Goal: Task Accomplishment & Management: Manage account settings

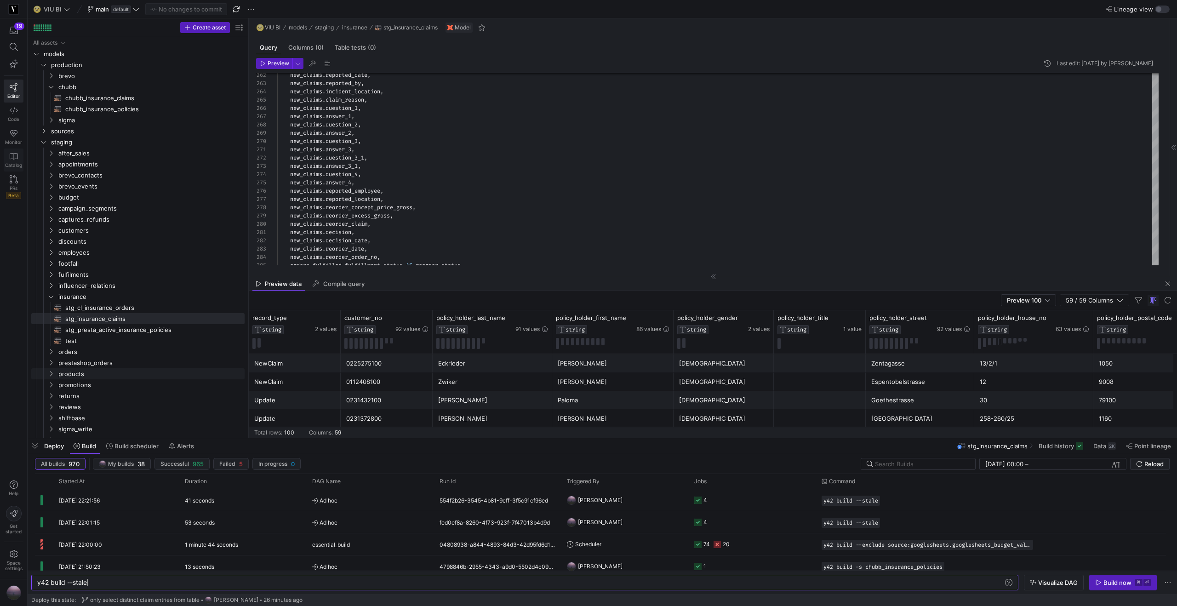
scroll to position [0, 50]
click at [45, 26] on div at bounding box center [45, 26] width 1 height 1
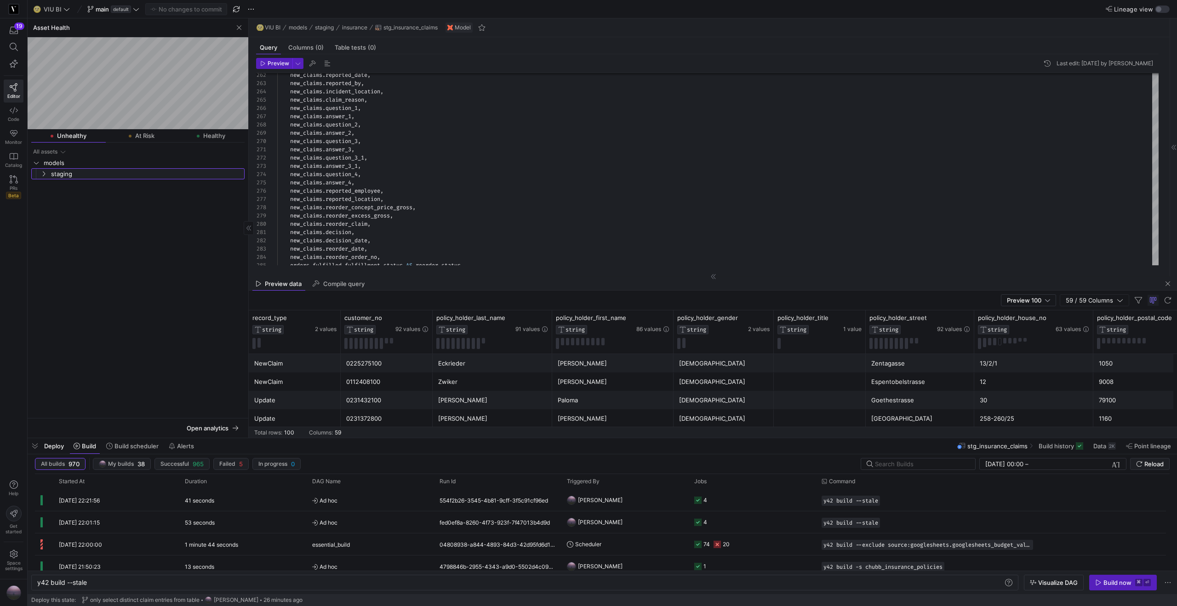
click at [41, 171] on icon "Press SPACE to select this row." at bounding box center [43, 174] width 6 height 6
click at [51, 186] on icon "Press SPACE to select this row." at bounding box center [51, 185] width 2 height 5
click at [92, 193] on span "stg_fulfilment_lenses​​​​​​​​​​" at bounding box center [149, 196] width 169 height 11
type textarea "WITH fulfilments AS (SELECT * FROM {{ ref('stg_fulfilments_max_loaded') }}), or…"
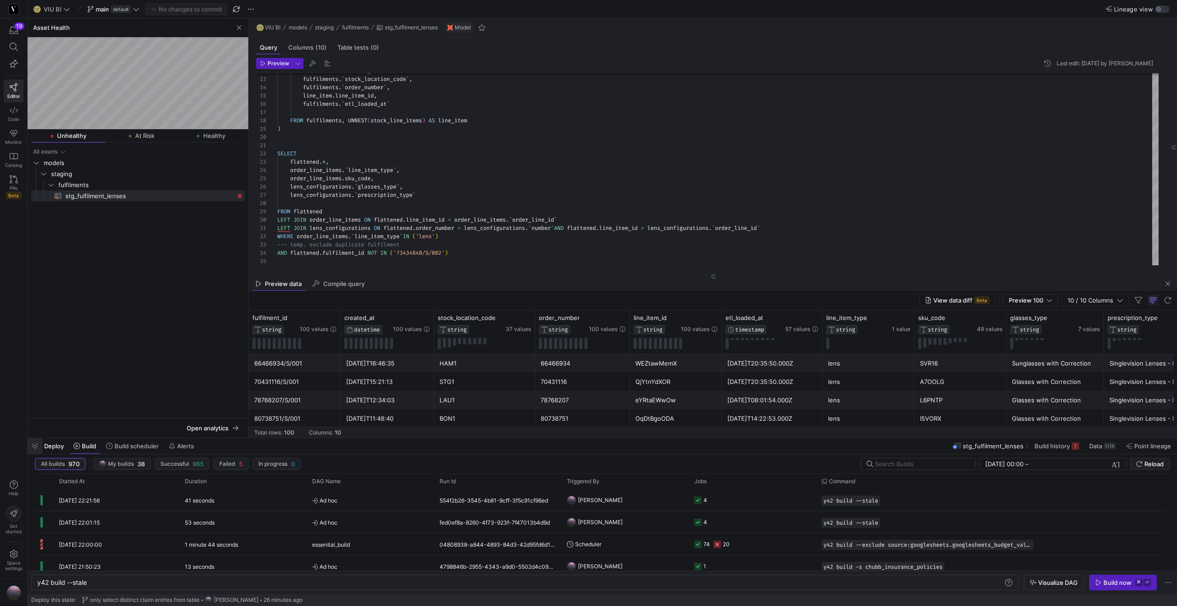
click at [37, 448] on span "button" at bounding box center [35, 446] width 15 height 16
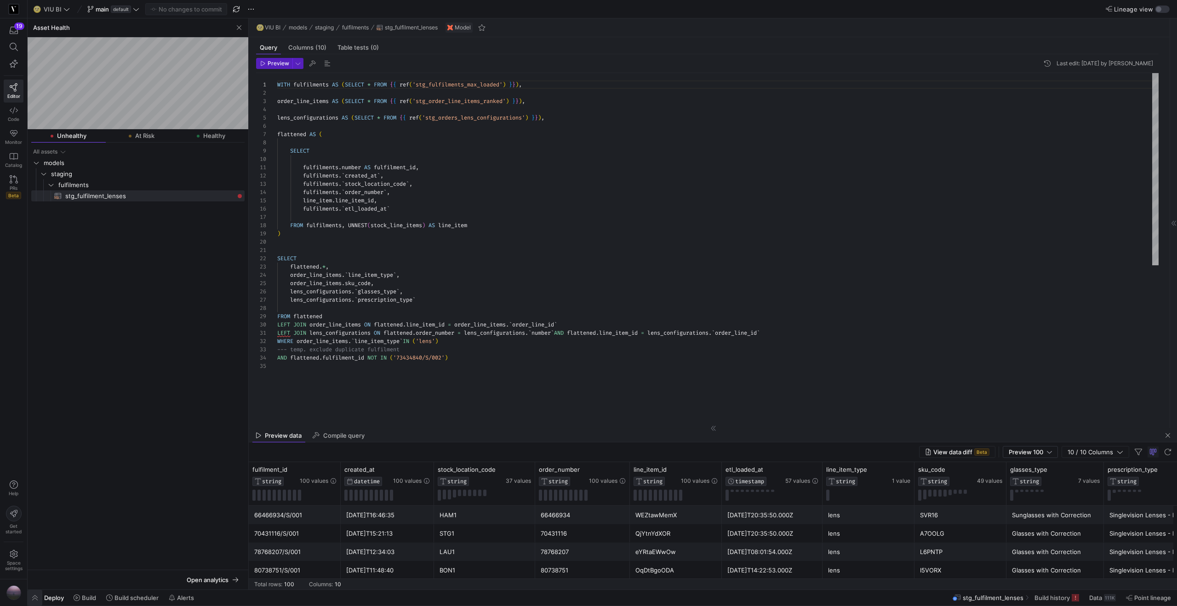
scroll to position [83, 0]
click at [229, 196] on span "stg_fulfilment_lenses​​​​​​​​​​" at bounding box center [149, 196] width 169 height 11
drag, startPoint x: 132, startPoint y: 145, endPoint x: 135, endPoint y: 140, distance: 5.8
click at [132, 144] on mat-tab-body at bounding box center [138, 356] width 221 height 427
click at [137, 136] on span "At Risk" at bounding box center [144, 136] width 19 height 6
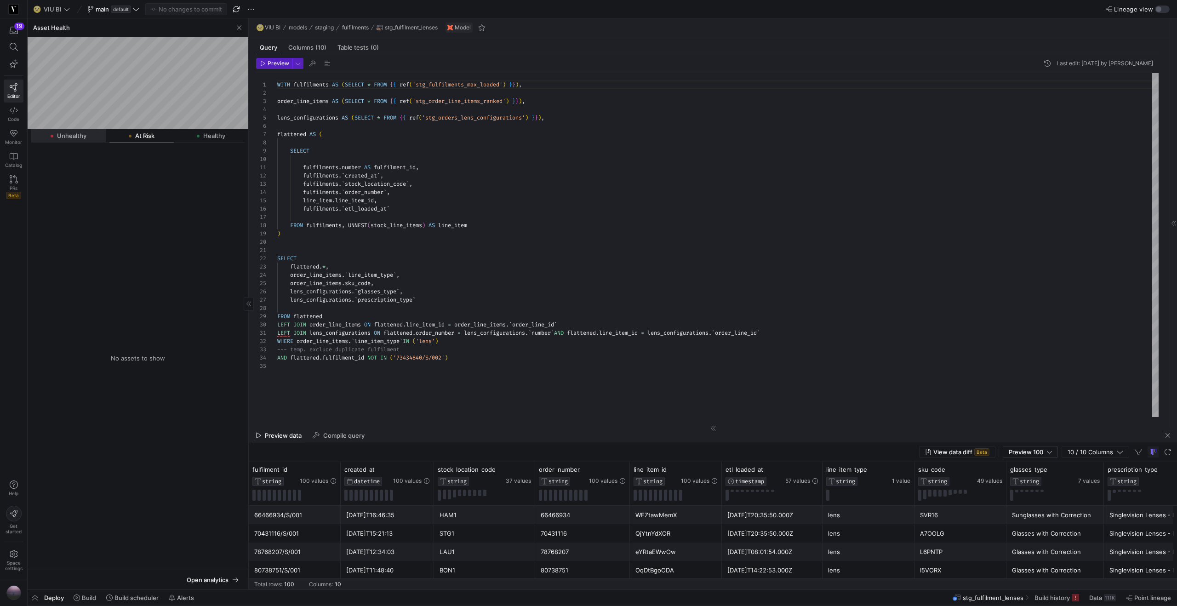
click at [60, 134] on span "Unhealthy" at bounding box center [71, 136] width 29 height 6
click at [79, 199] on span "stg_fulfilment_lenses​​​​​​​​​​" at bounding box center [149, 196] width 169 height 11
click at [223, 583] on span "Open analytics" at bounding box center [208, 579] width 42 height 7
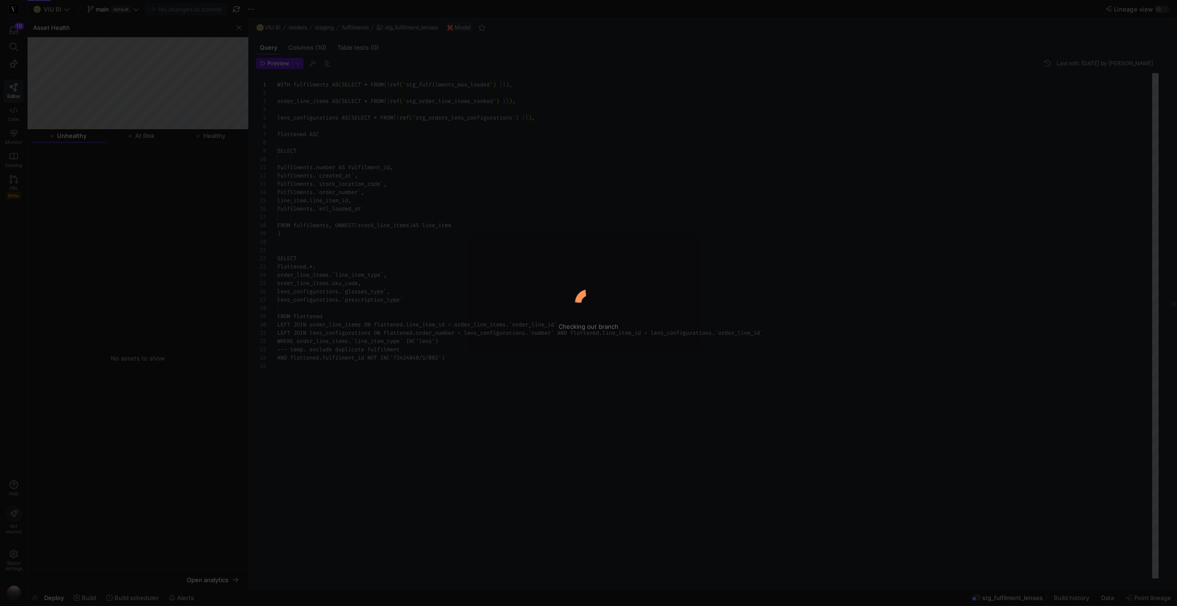
scroll to position [83, 0]
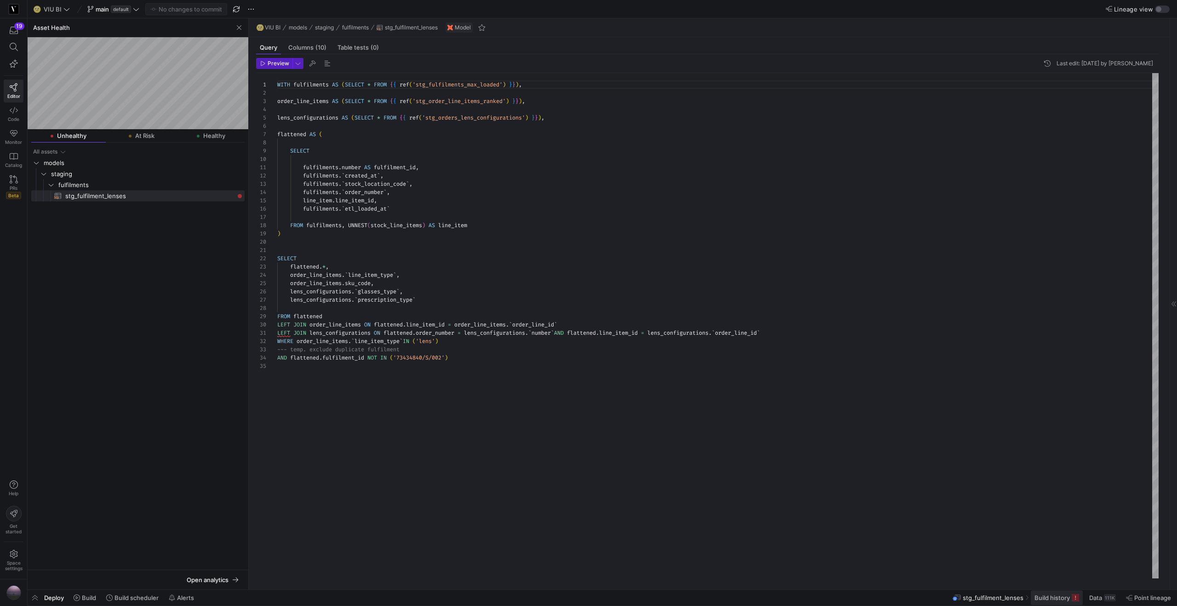
click at [1074, 599] on icon at bounding box center [1075, 597] width 7 height 7
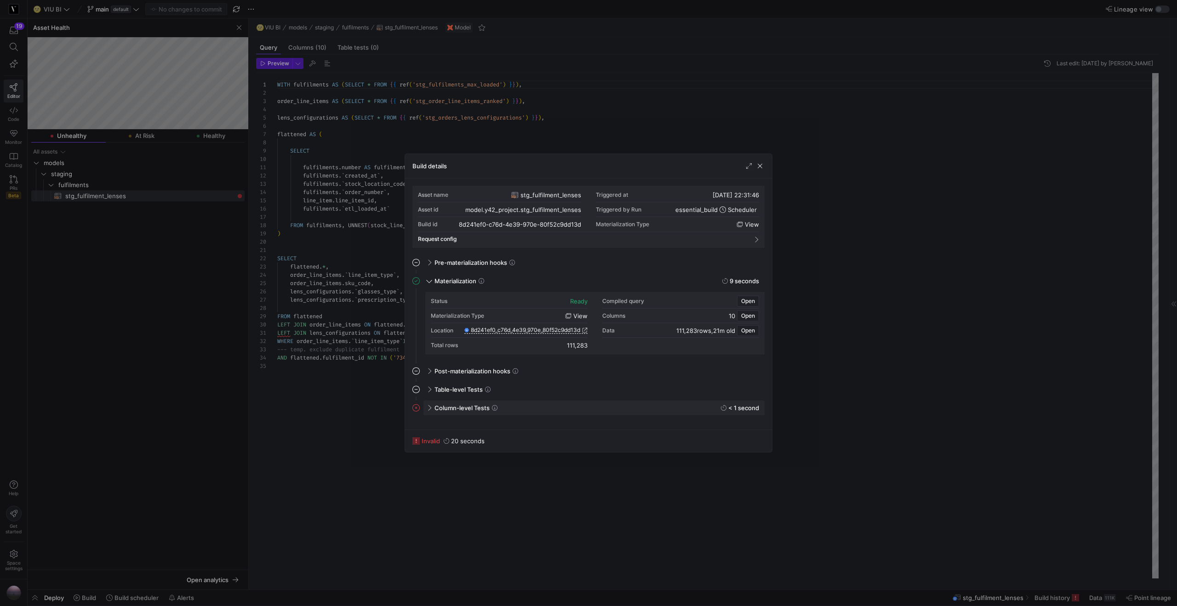
click at [431, 407] on span at bounding box center [428, 408] width 7 height 4
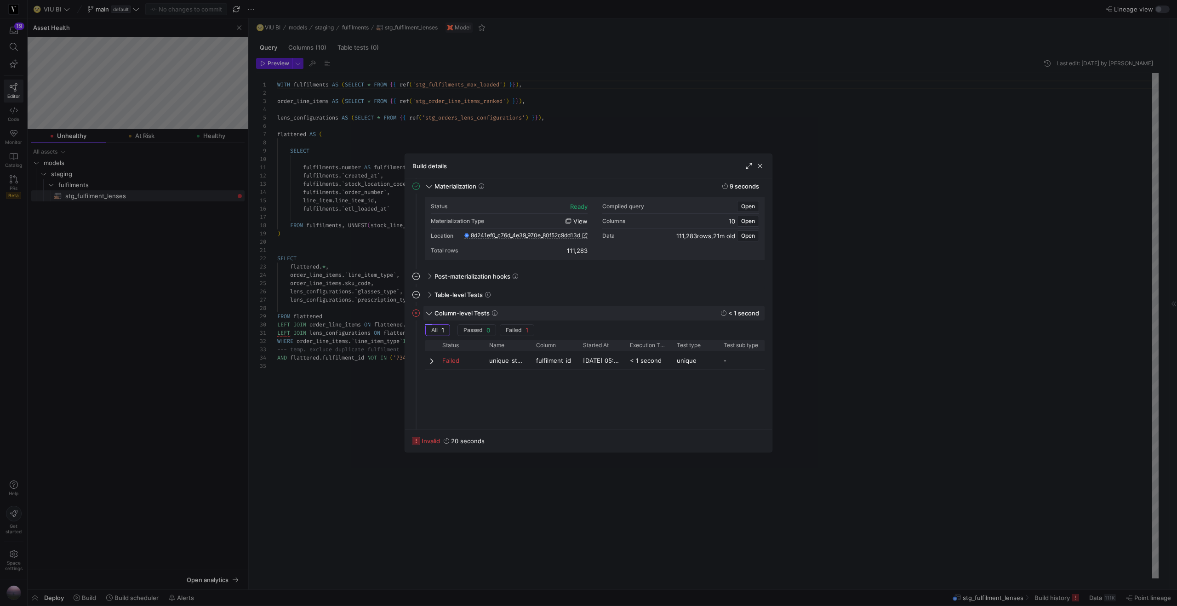
scroll to position [111, 0]
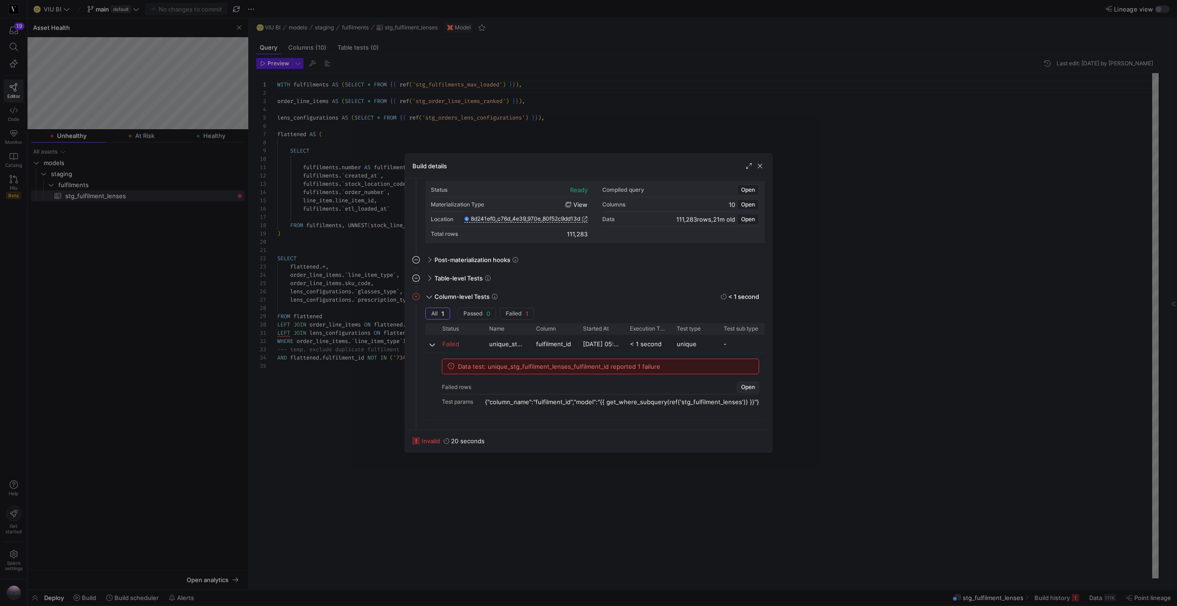
click at [744, 388] on span "Open" at bounding box center [748, 387] width 14 height 6
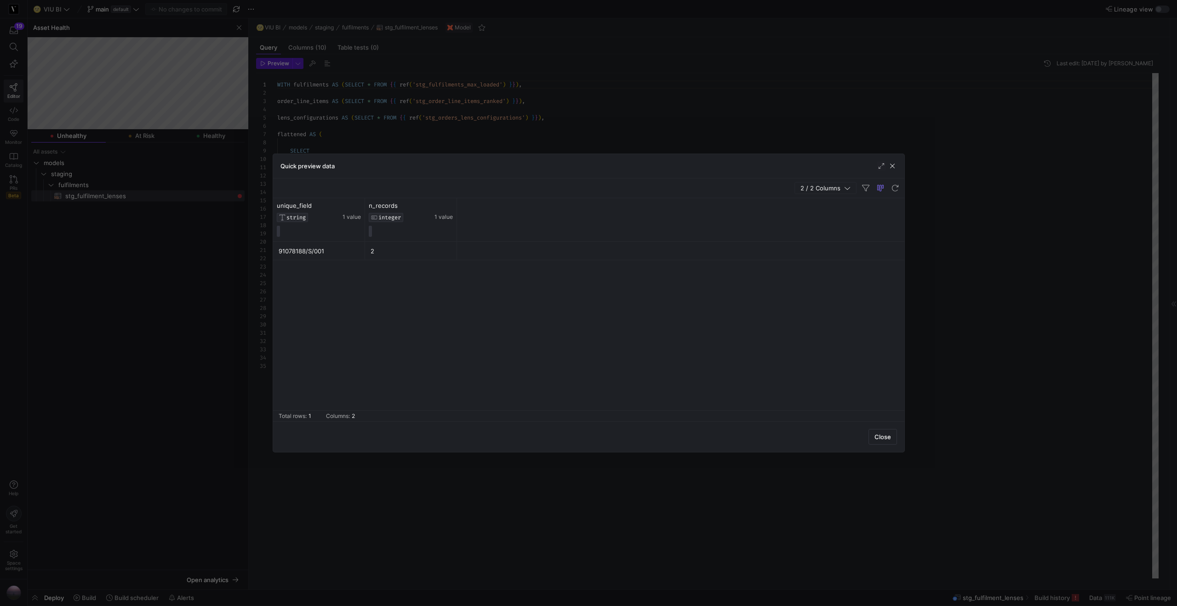
click at [335, 255] on div "91078188/S/001" at bounding box center [319, 251] width 81 height 18
click at [893, 166] on span "button" at bounding box center [892, 165] width 9 height 9
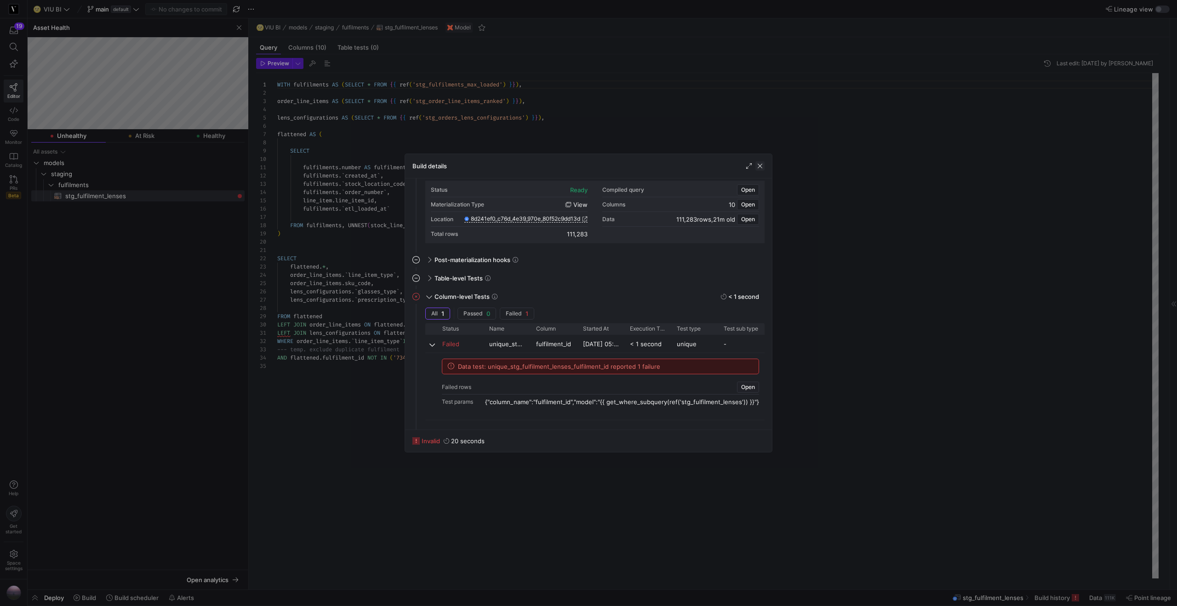
click at [762, 166] on span "button" at bounding box center [760, 165] width 9 height 9
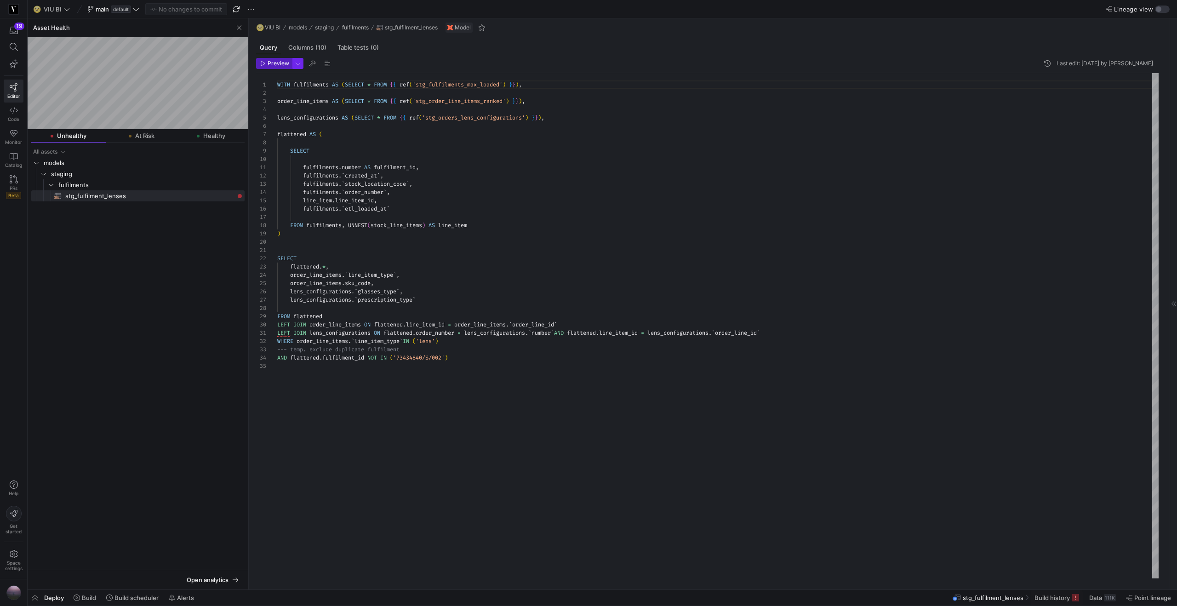
click at [298, 63] on span "button" at bounding box center [298, 63] width 10 height 10
click at [236, 115] on p "Full Preview" at bounding box center [238, 118] width 78 height 7
click at [195, 120] on input "Full Preview Slower but complete preview" at bounding box center [191, 123] width 7 height 7
radio input "true"
click at [270, 63] on div at bounding box center [588, 303] width 1177 height 606
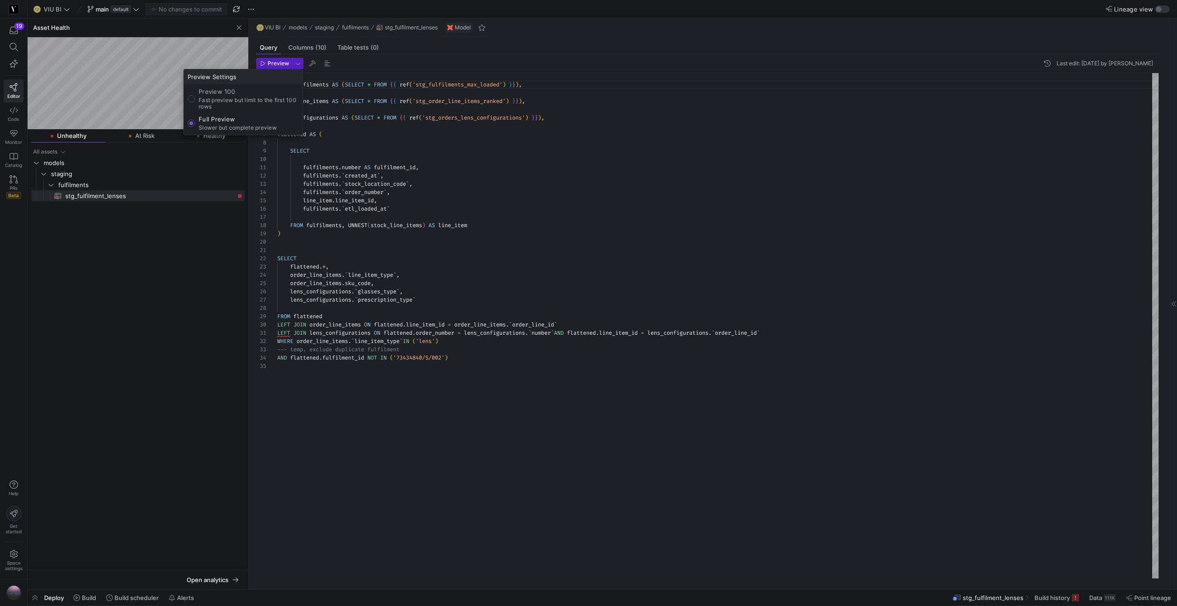
click at [270, 63] on span "Preview" at bounding box center [279, 63] width 22 height 6
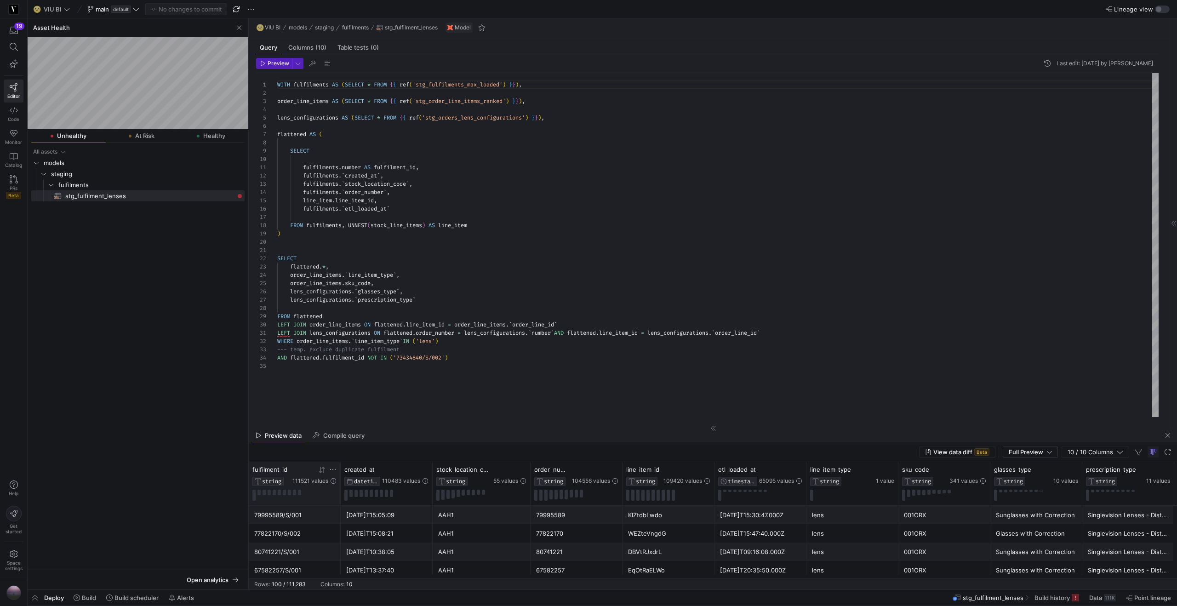
click at [332, 470] on icon at bounding box center [332, 469] width 7 height 7
type input "91078188/S/001"
click at [409, 564] on button "Apply" at bounding box center [409, 564] width 28 height 12
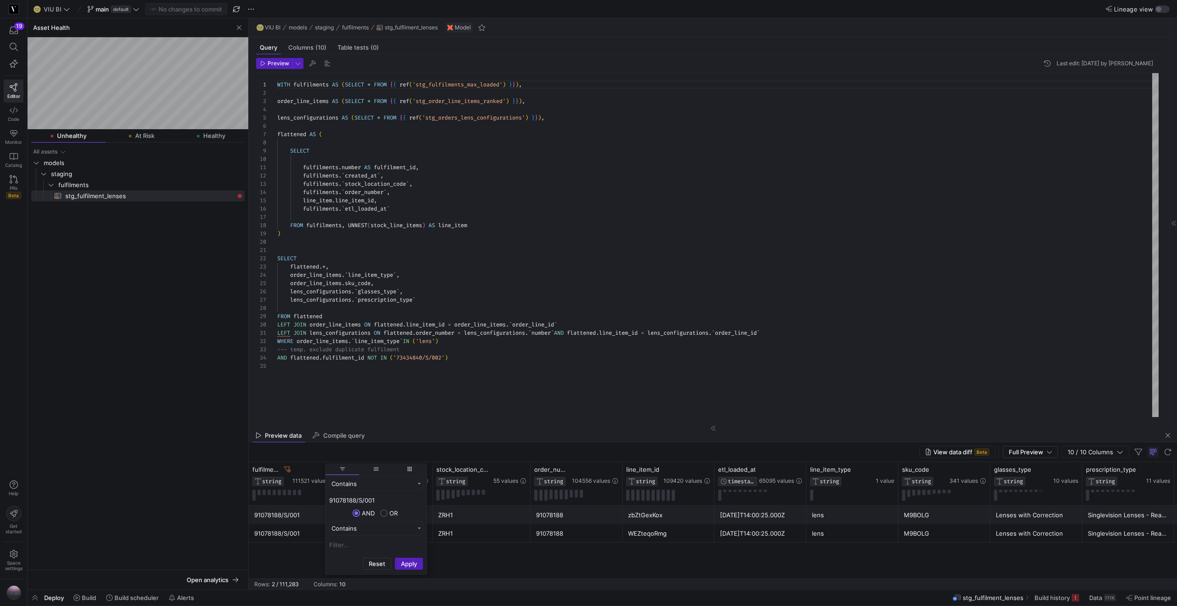
click at [482, 525] on div "ZRH1" at bounding box center [481, 534] width 87 height 18
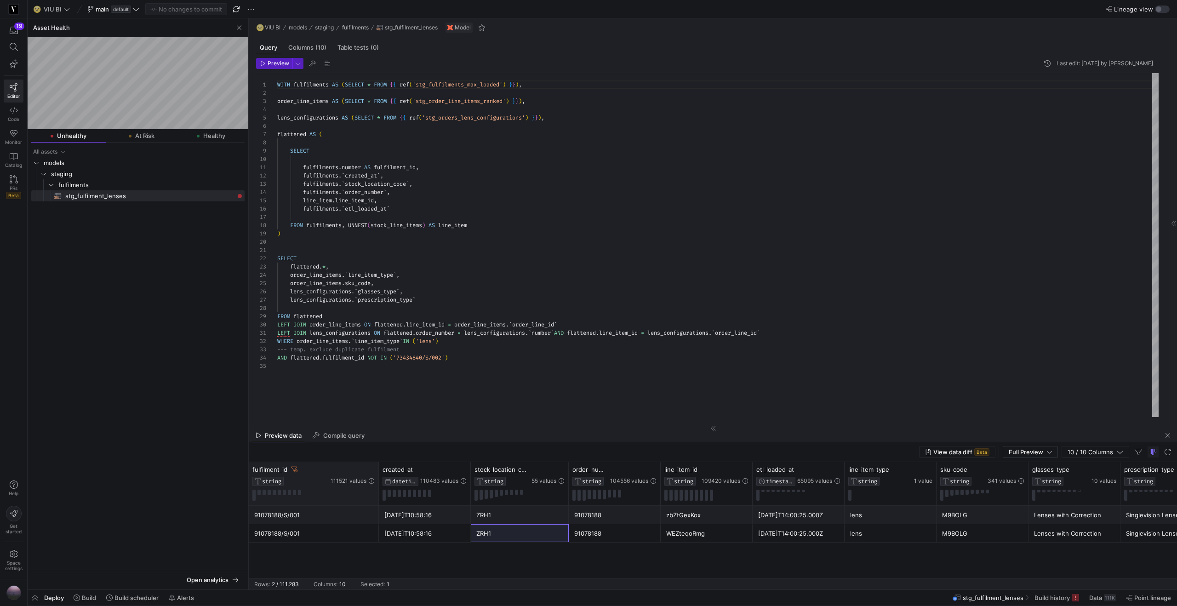
drag, startPoint x: 339, startPoint y: 467, endPoint x: 377, endPoint y: 464, distance: 38.2
click at [377, 464] on div at bounding box center [379, 483] width 4 height 43
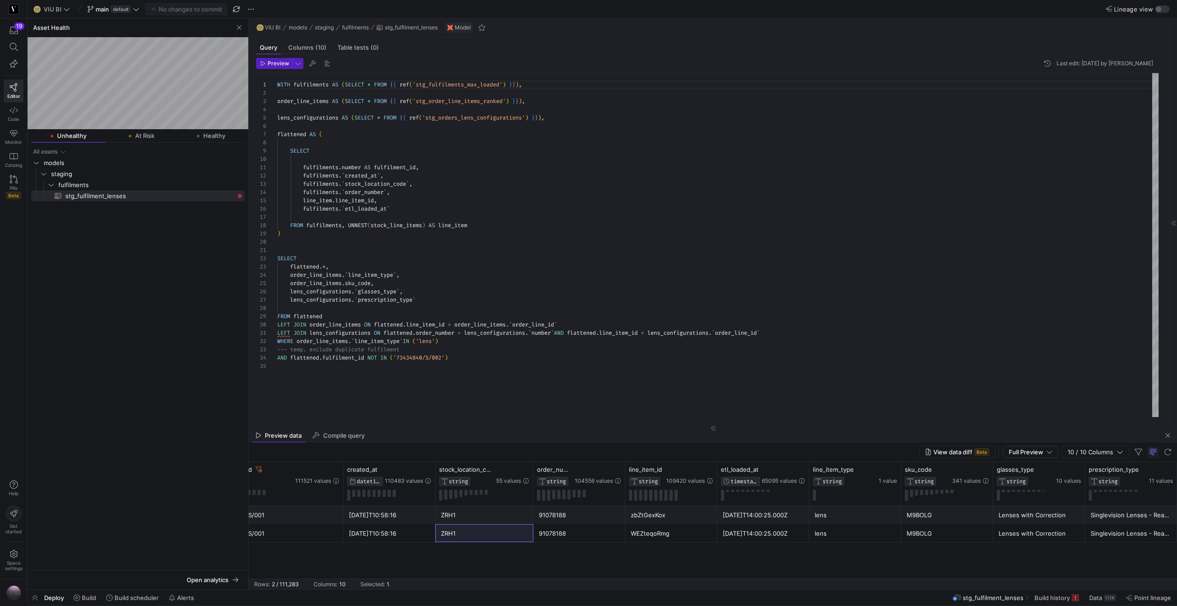
scroll to position [0, 0]
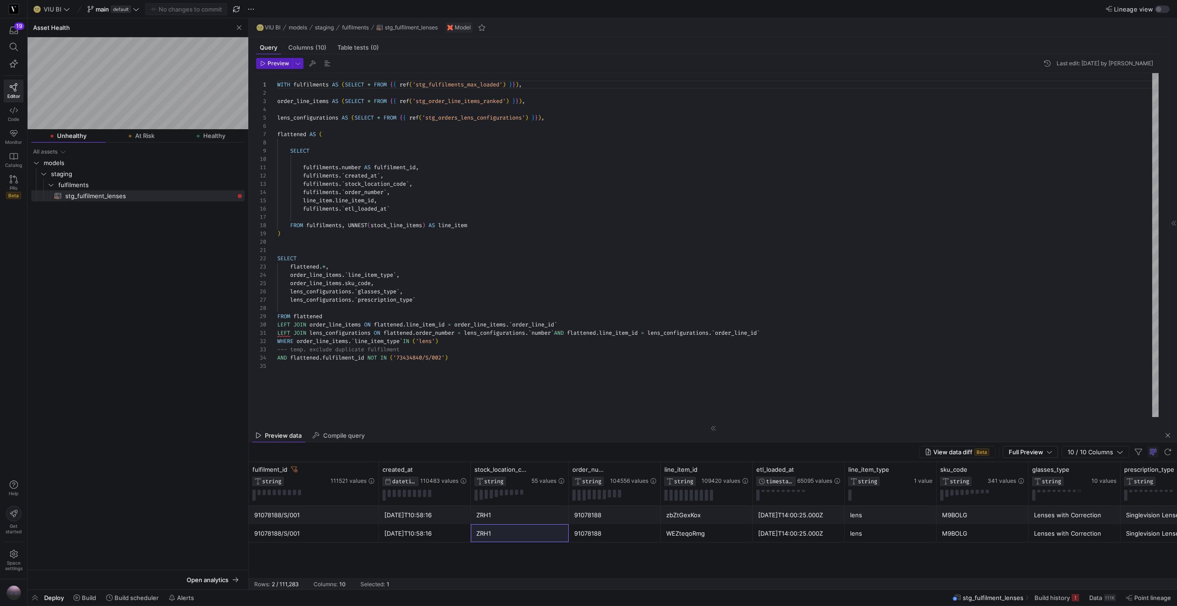
click at [651, 517] on div "91078188" at bounding box center [614, 515] width 81 height 18
click at [353, 52] on div "Table tests (0)" at bounding box center [358, 47] width 49 height 13
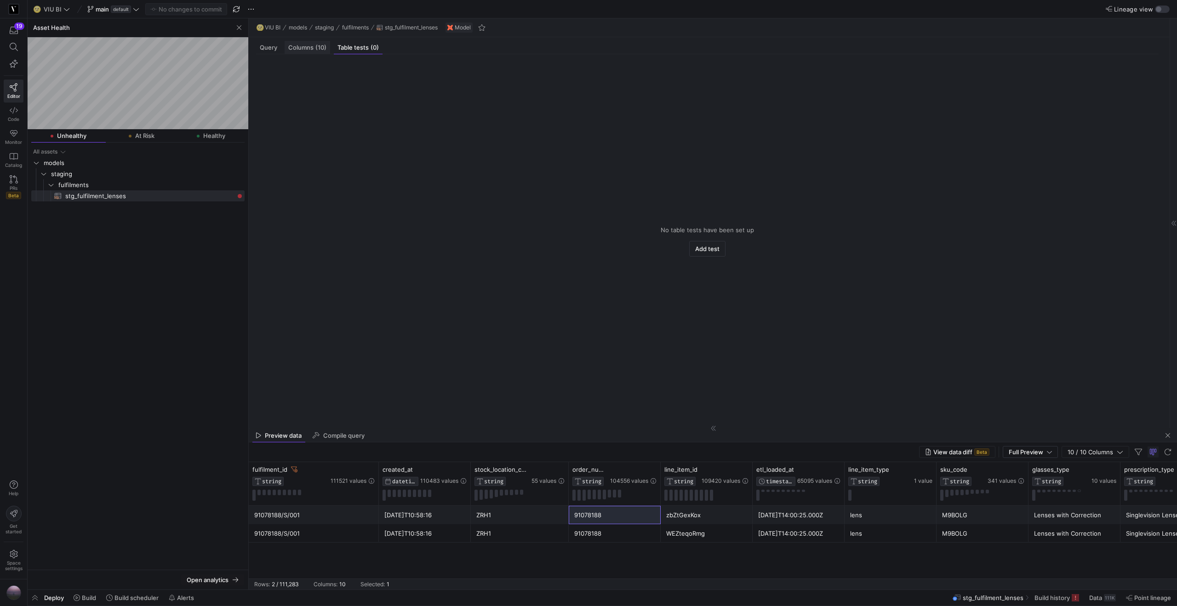
click at [308, 51] on span "Columns (10)" at bounding box center [307, 48] width 38 height 6
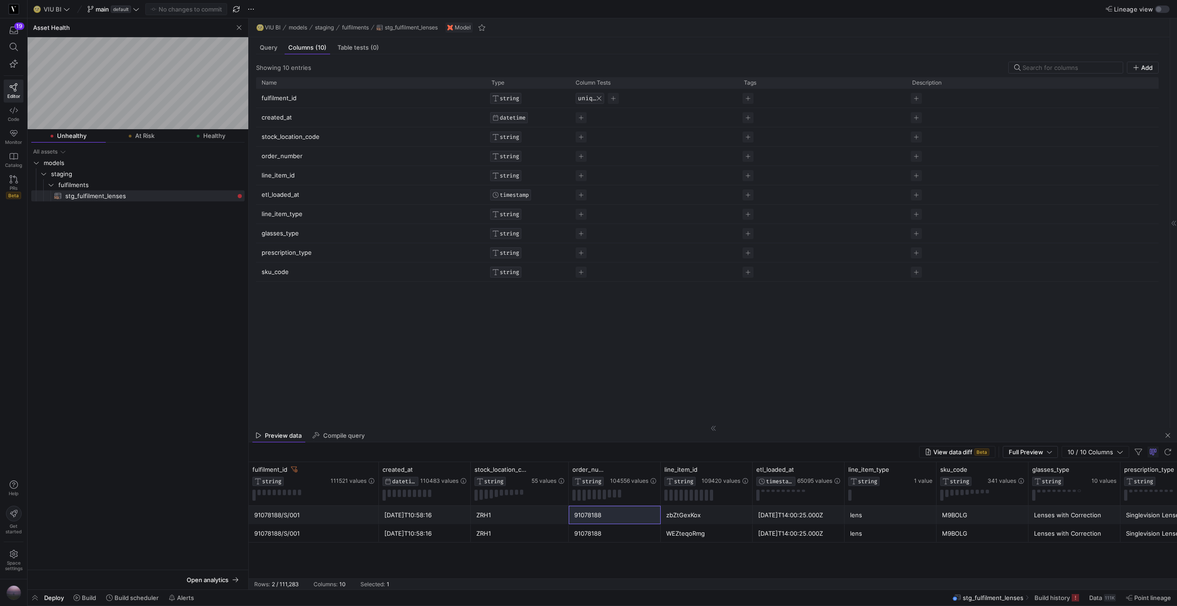
click at [598, 99] on span "Press SPACE to select this row." at bounding box center [599, 99] width 6 height 6
click at [200, 8] on span "Commit & push (1)" at bounding box center [191, 9] width 52 height 7
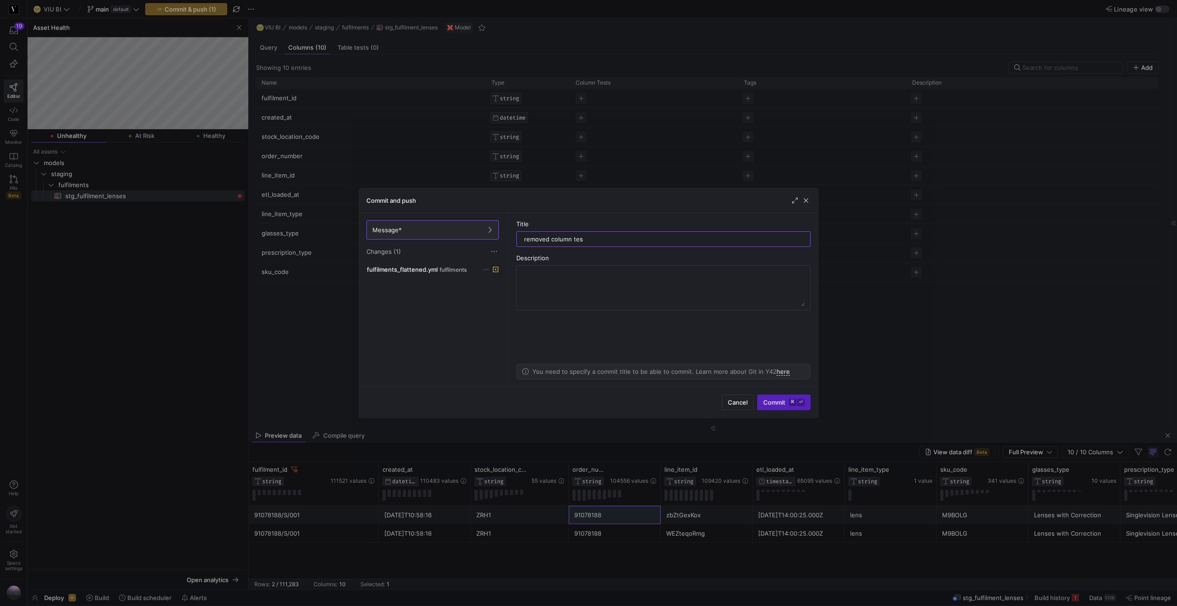
type input "removed column test"
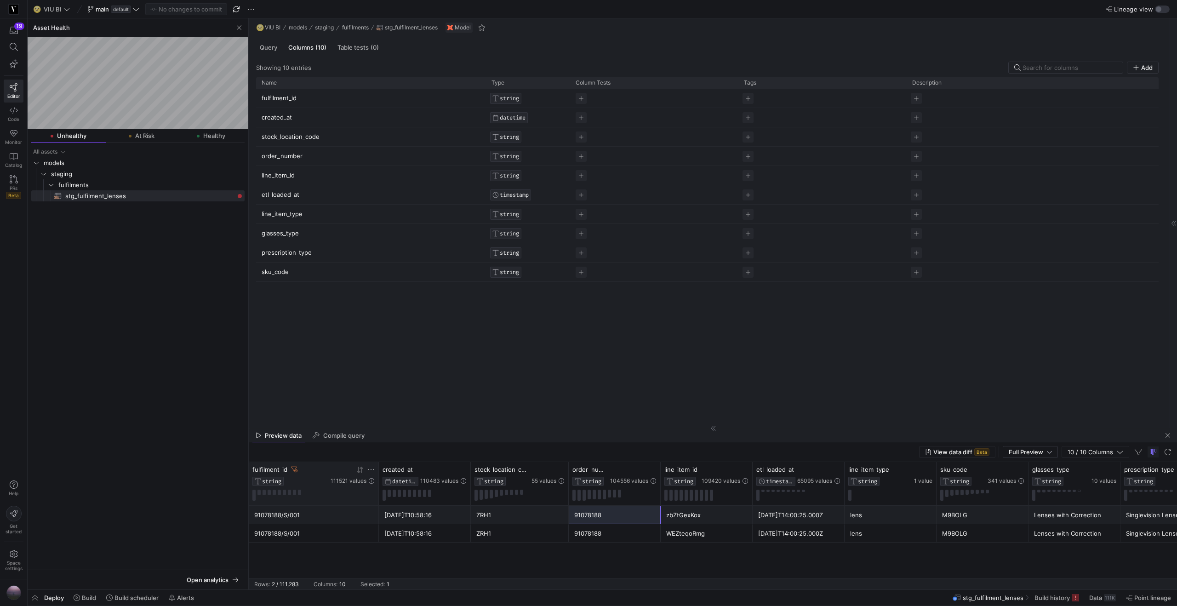
click at [298, 470] on div "fulfilment_id" at bounding box center [290, 469] width 76 height 7
click at [295, 471] on icon at bounding box center [294, 469] width 6 height 6
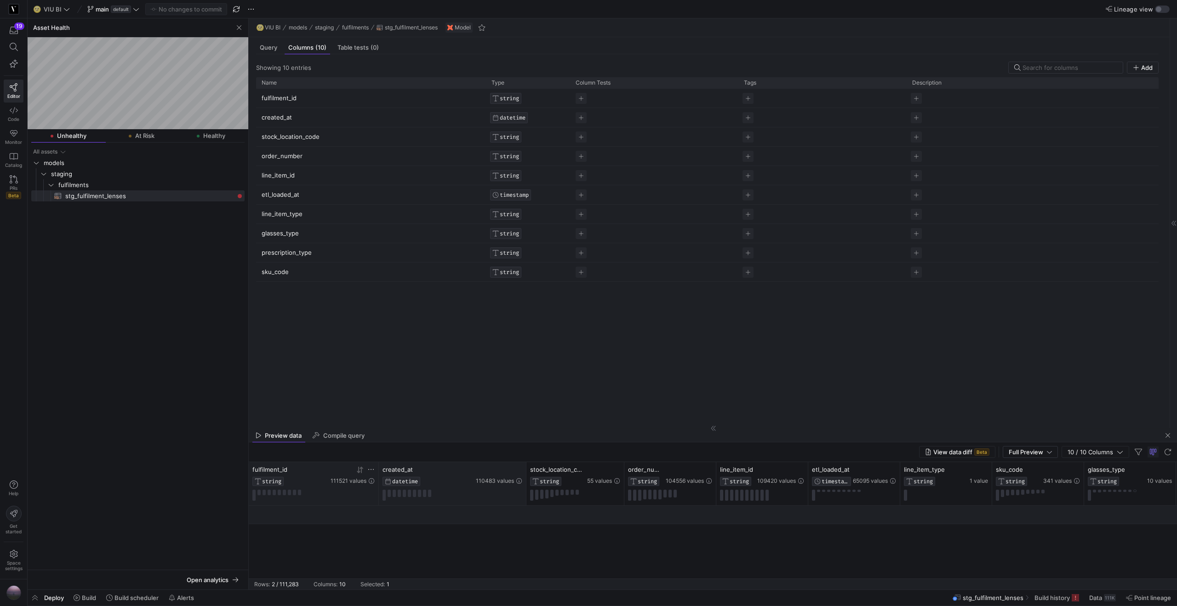
drag, startPoint x: 470, startPoint y: 474, endPoint x: 526, endPoint y: 470, distance: 55.8
click at [526, 470] on div at bounding box center [526, 483] width 4 height 43
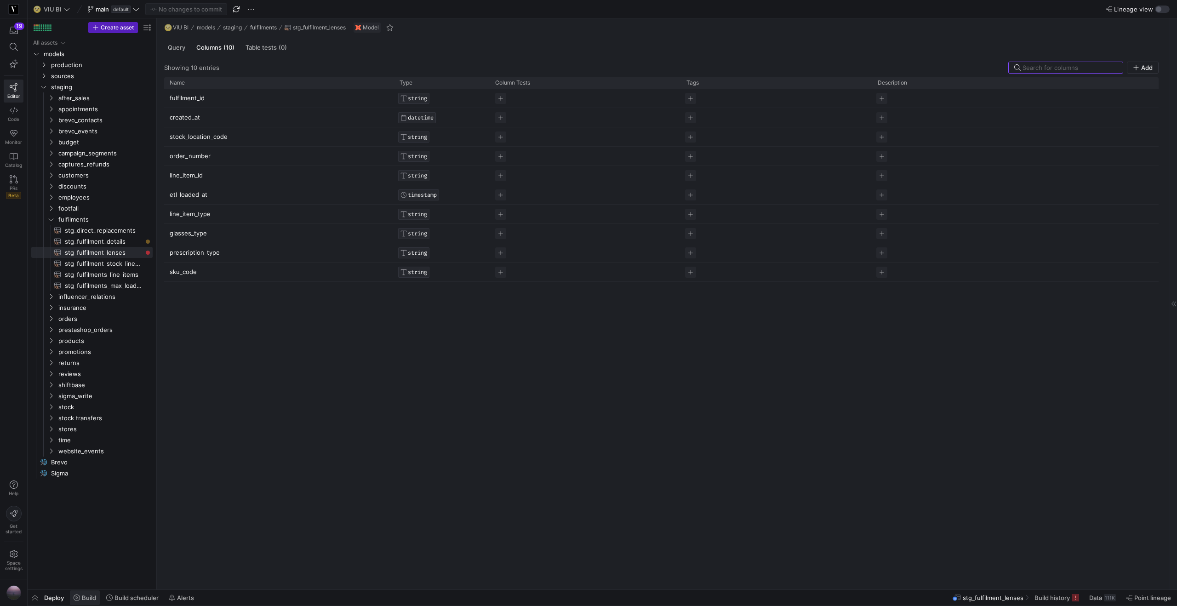
click at [91, 598] on span "Build" at bounding box center [89, 597] width 14 height 7
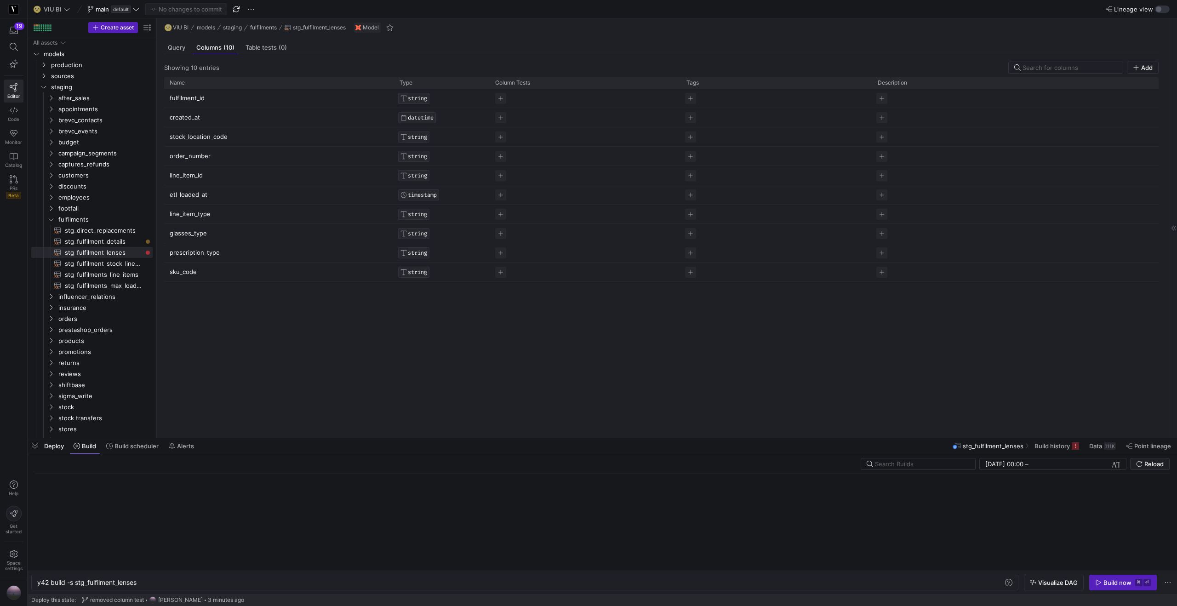
scroll to position [0, 101]
click at [1125, 581] on div "Build now" at bounding box center [1118, 582] width 28 height 7
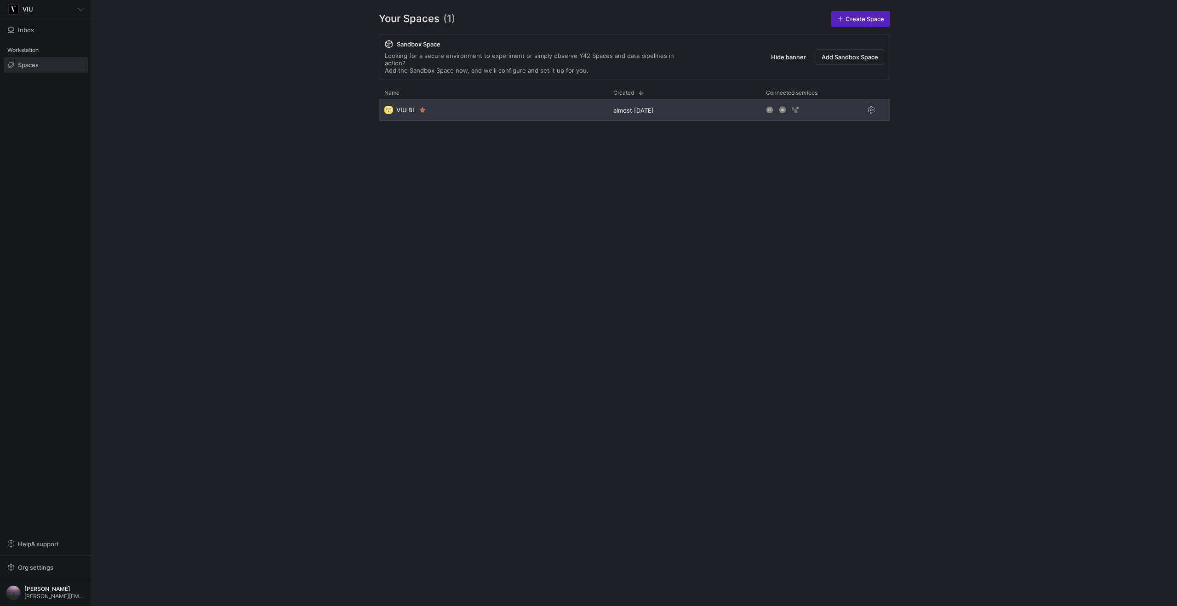
click at [470, 109] on div "🌝 VIU BI" at bounding box center [493, 110] width 229 height 22
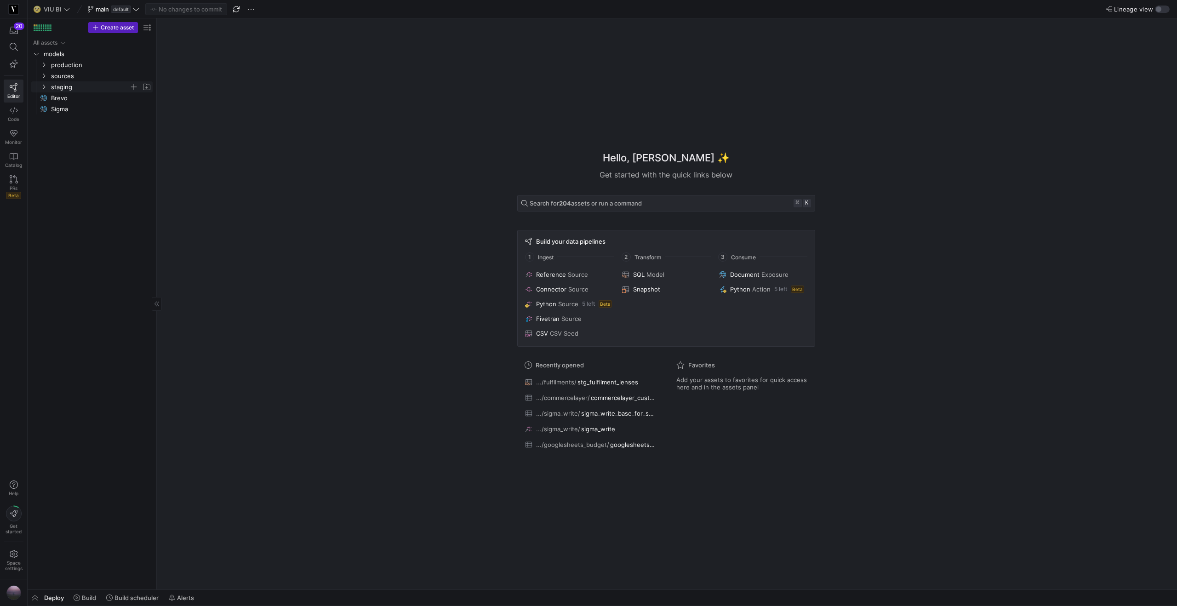
click at [43, 87] on icon "Press SPACE to select this row." at bounding box center [43, 87] width 6 height 6
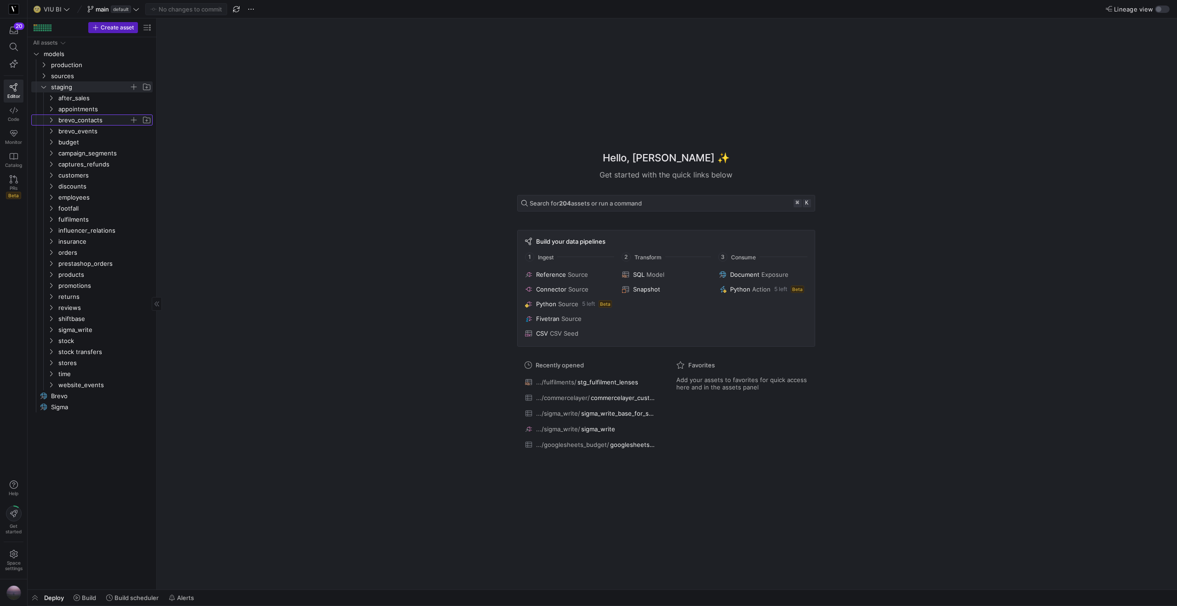
click at [52, 121] on icon "Press SPACE to select this row." at bounding box center [51, 120] width 6 height 6
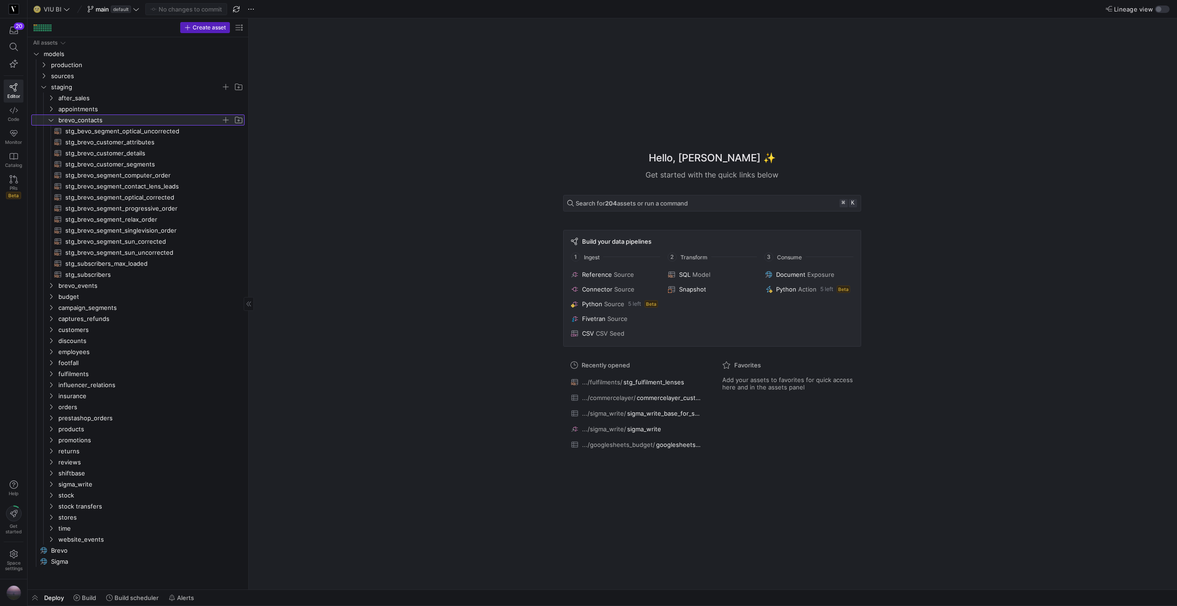
drag, startPoint x: 157, startPoint y: 138, endPoint x: 275, endPoint y: 123, distance: 119.2
click at [149, 155] on span "stg_brevo_customer_details​​​​​​​​​​" at bounding box center [149, 153] width 169 height 11
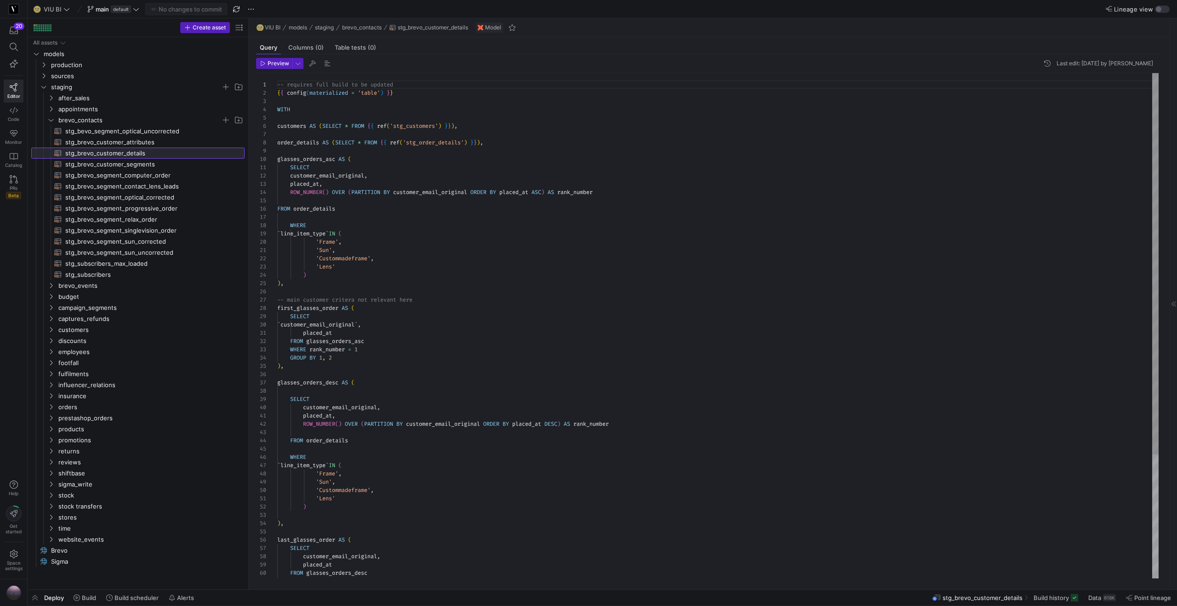
scroll to position [83, 0]
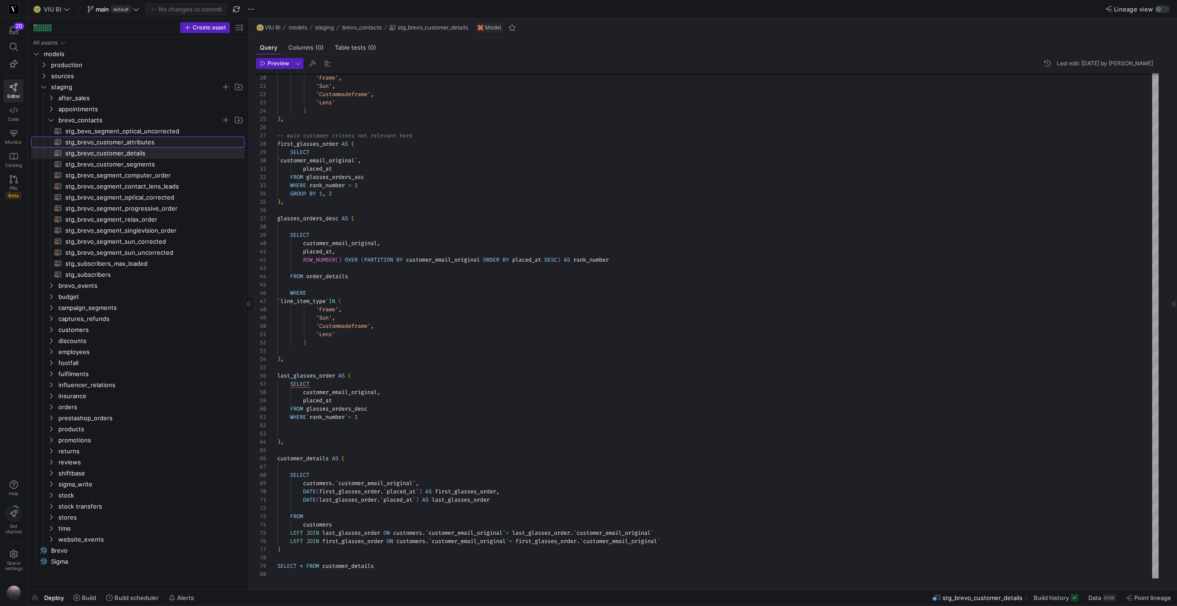
click at [149, 143] on span "stg_brevo_customer_attributes​​​​​​​​​​" at bounding box center [149, 142] width 169 height 11
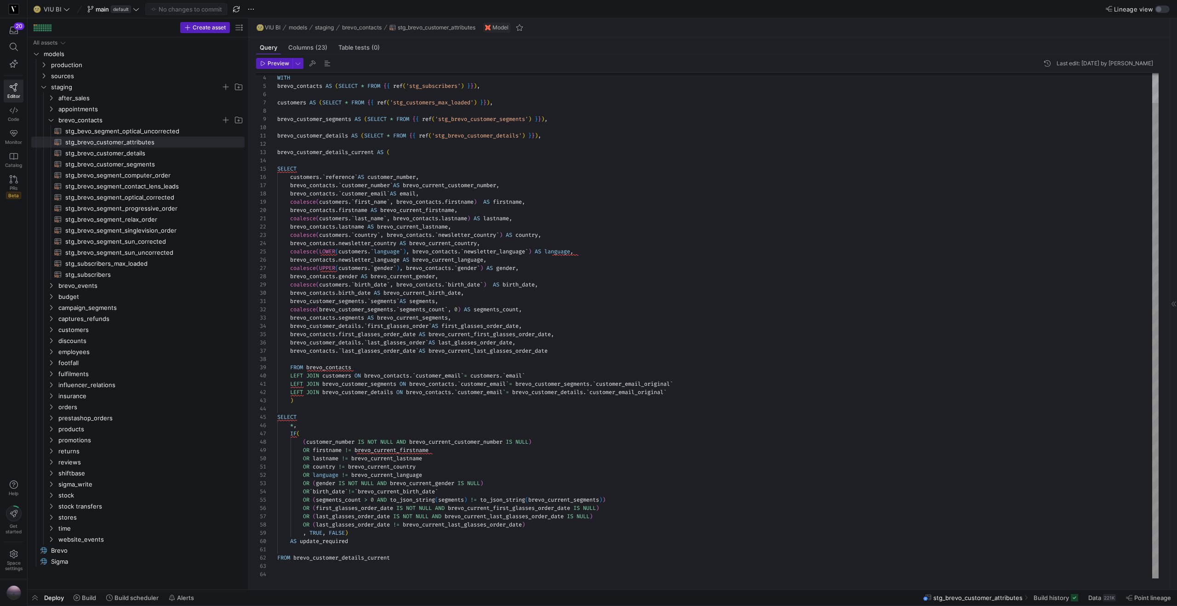
type textarea "coalesce(customers.`last_name`, brevo_contacts.lastname) AS lastname, brevo_con…"
drag, startPoint x: 507, startPoint y: 260, endPoint x: 291, endPoint y: 261, distance: 215.7
click at [291, 261] on div "WITH brevo_contacts AS ( SELECT * FROM { { ref ( 'stg_subscribers' ) } } ) , cu…" at bounding box center [718, 309] width 882 height 537
click at [566, 252] on div "WITH brevo_contacts AS ( SELECT * FROM { { ref ( 'stg_subscribers' ) } } ) , cu…" at bounding box center [718, 309] width 882 height 537
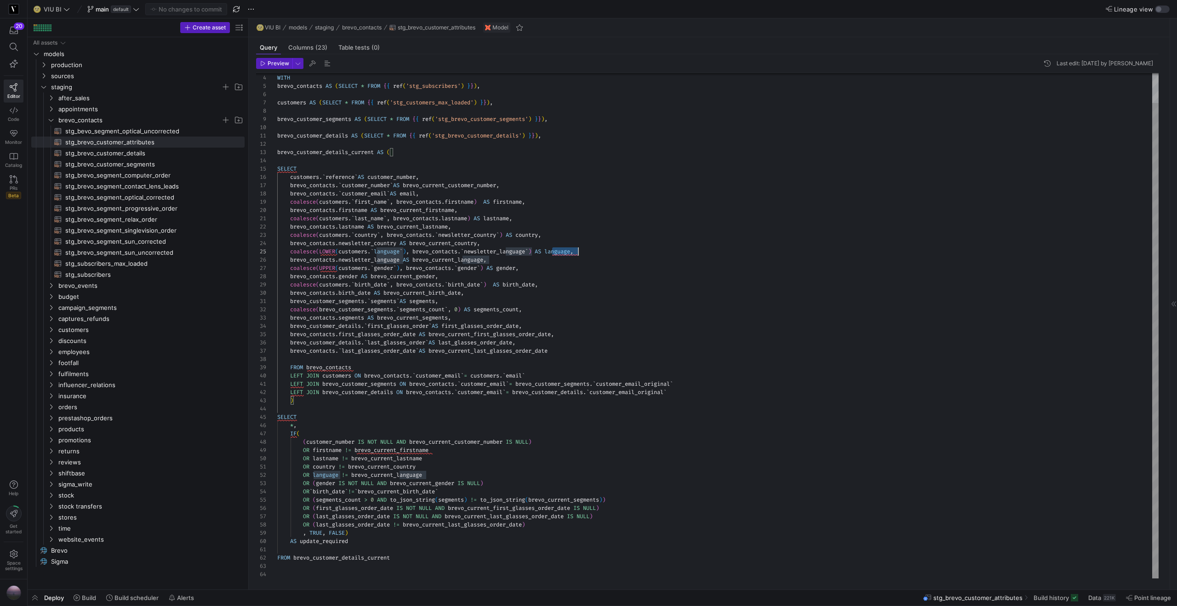
scroll to position [33, 301]
click at [566, 252] on div "WITH brevo_contacts AS ( SELECT * FROM { { ref ( 'stg_subscribers' ) } } ) , cu…" at bounding box center [718, 309] width 882 height 537
click at [549, 262] on div "WITH brevo_contacts AS ( SELECT * FROM { { ref ( 'stg_subscribers' ) } } ) , cu…" at bounding box center [718, 309] width 882 height 537
